Goal: Task Accomplishment & Management: Manage account settings

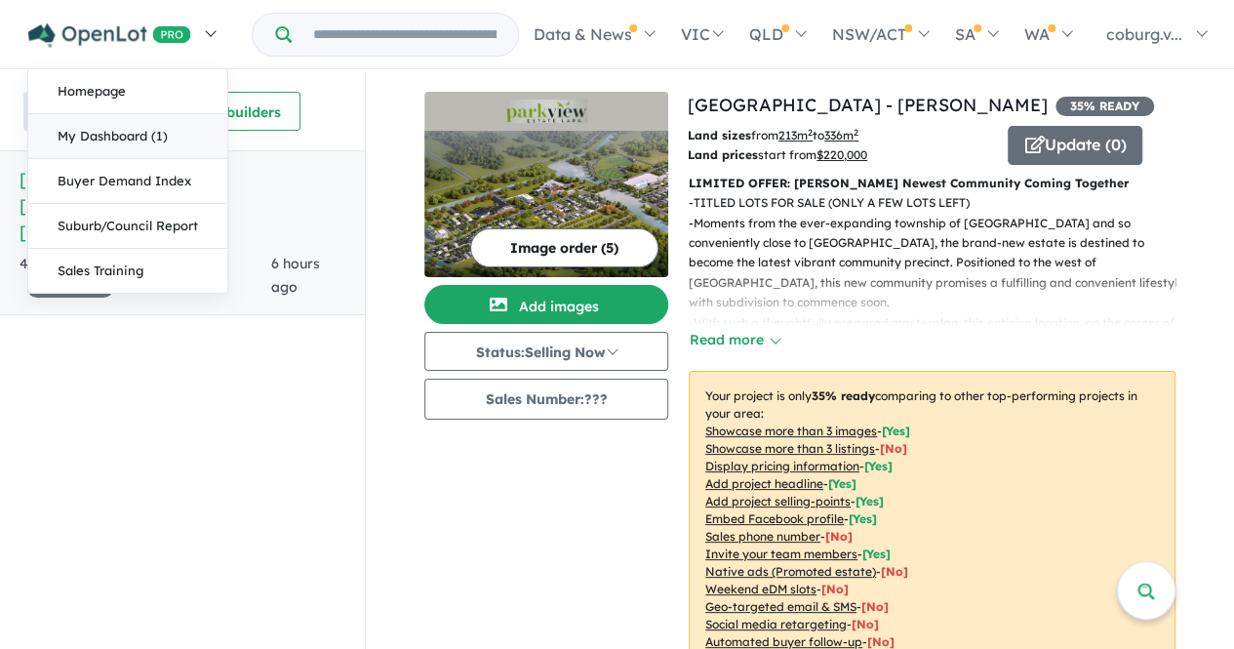
click at [129, 135] on link "My Dashboard (1)" at bounding box center [127, 136] width 199 height 45
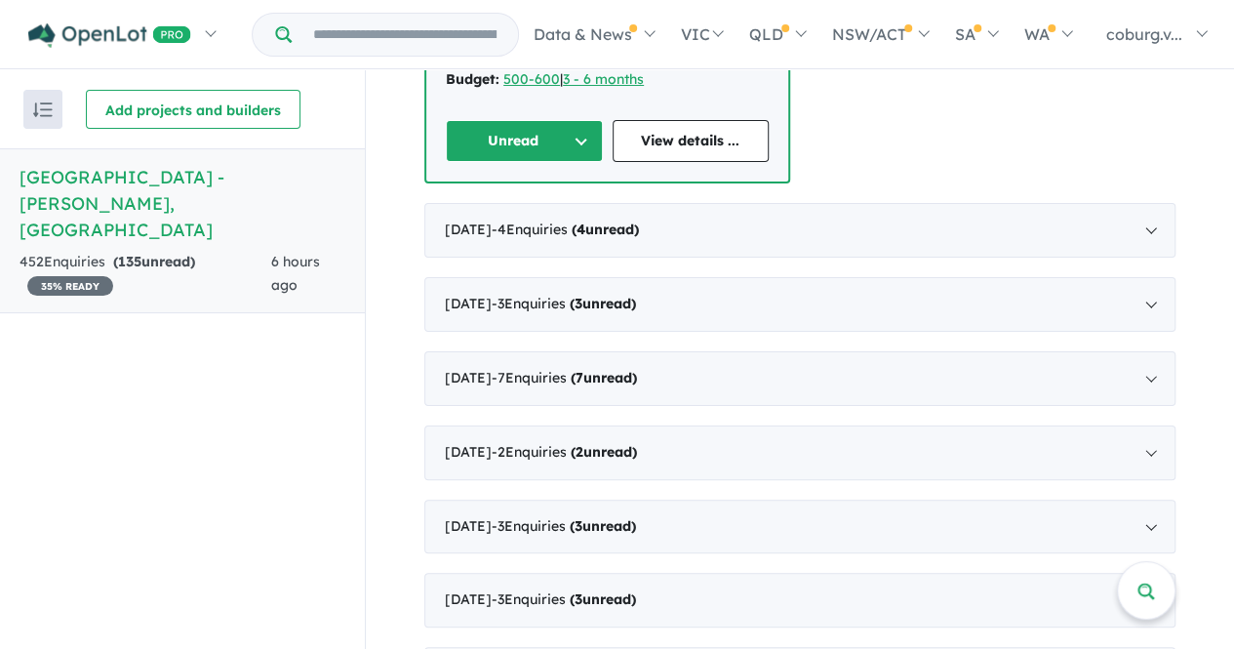
scroll to position [1073, 0]
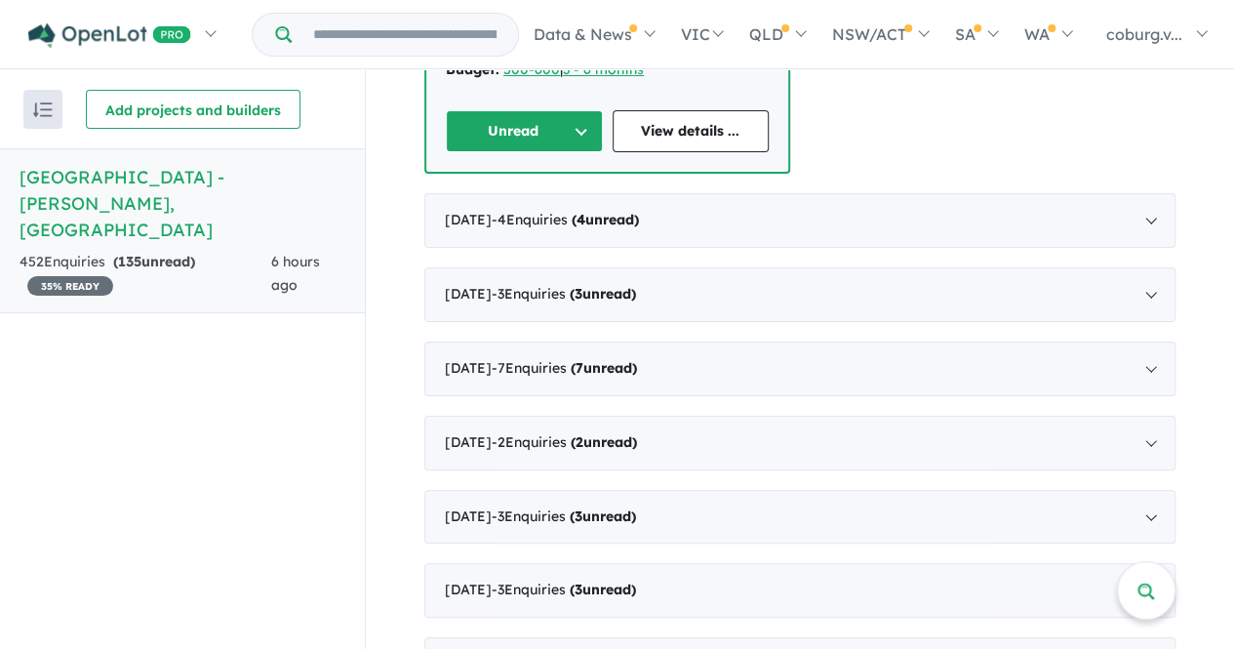
click at [44, 105] on img "button" at bounding box center [43, 109] width 20 height 15
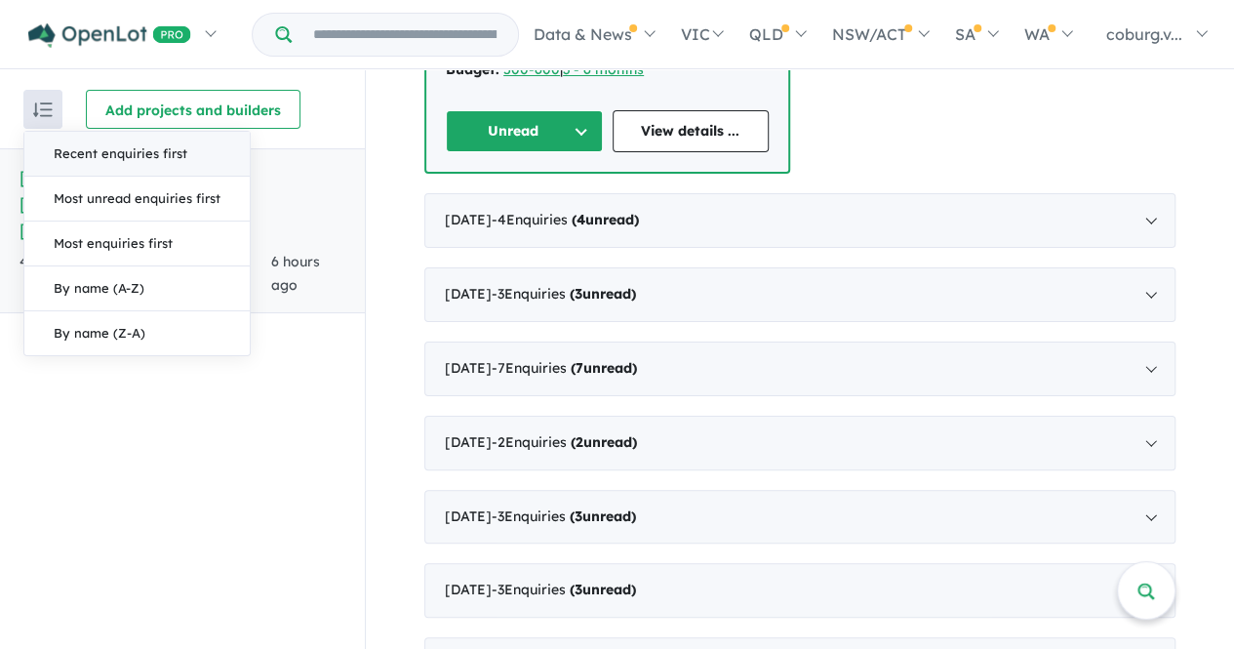
click at [44, 105] on img "button" at bounding box center [43, 109] width 20 height 15
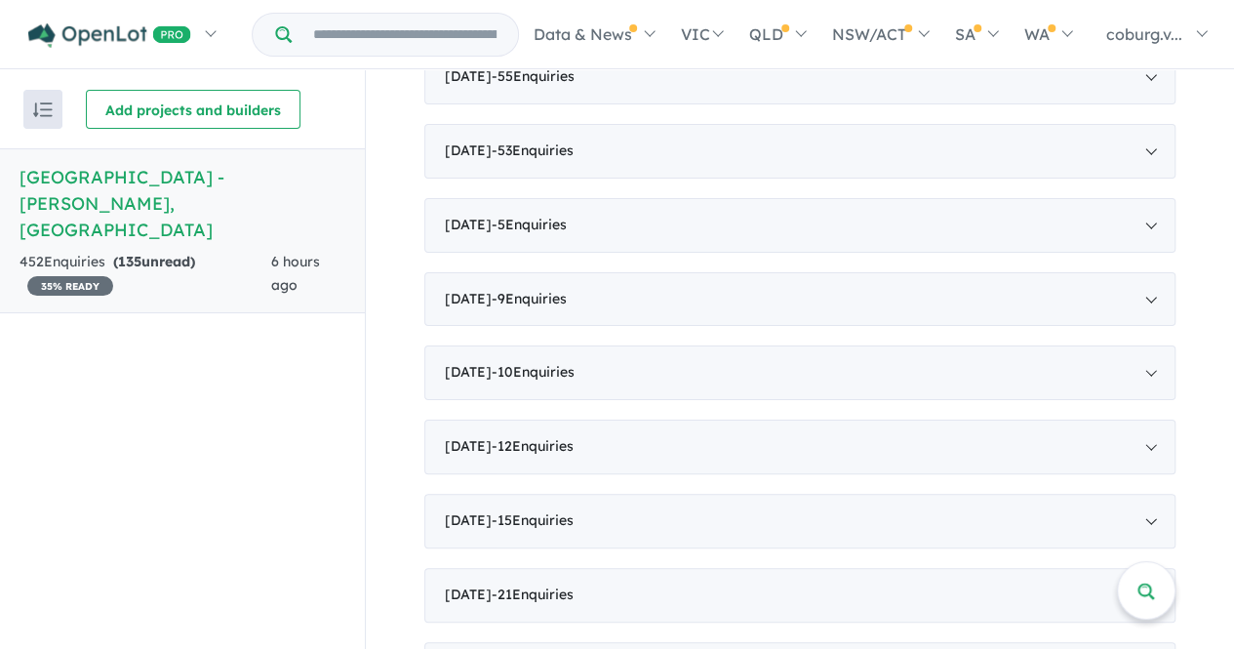
scroll to position [3888, 0]
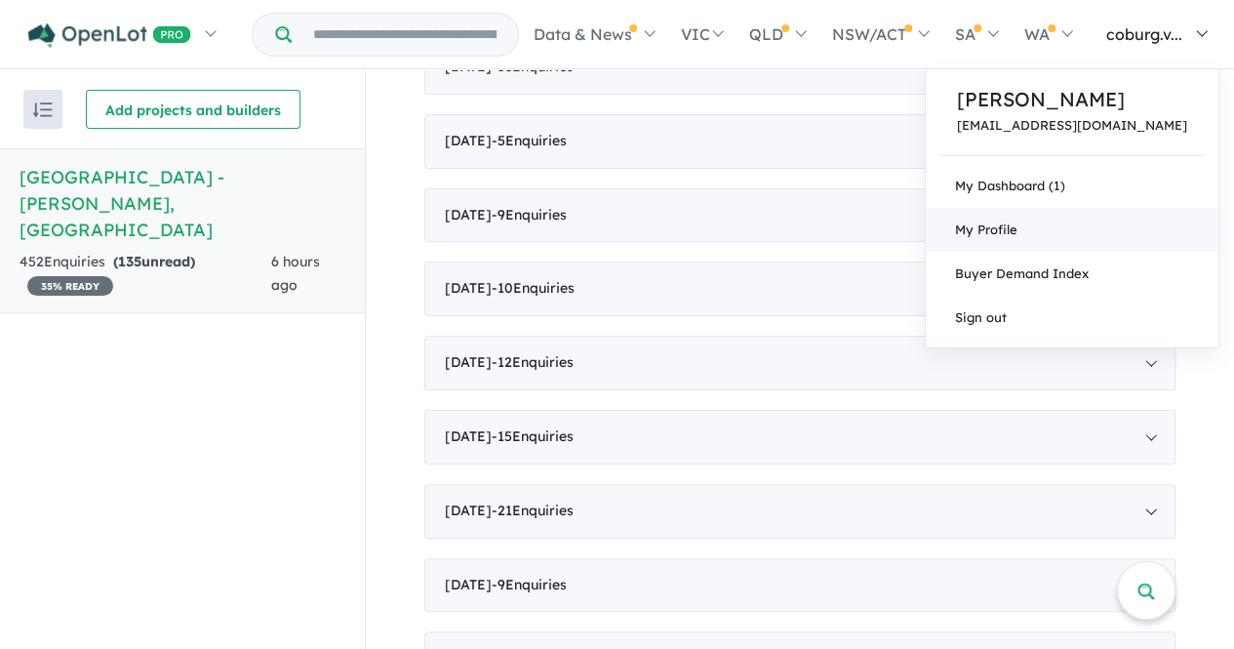
click at [1017, 231] on span "My Profile" at bounding box center [986, 229] width 62 height 16
